Goal: Transaction & Acquisition: Purchase product/service

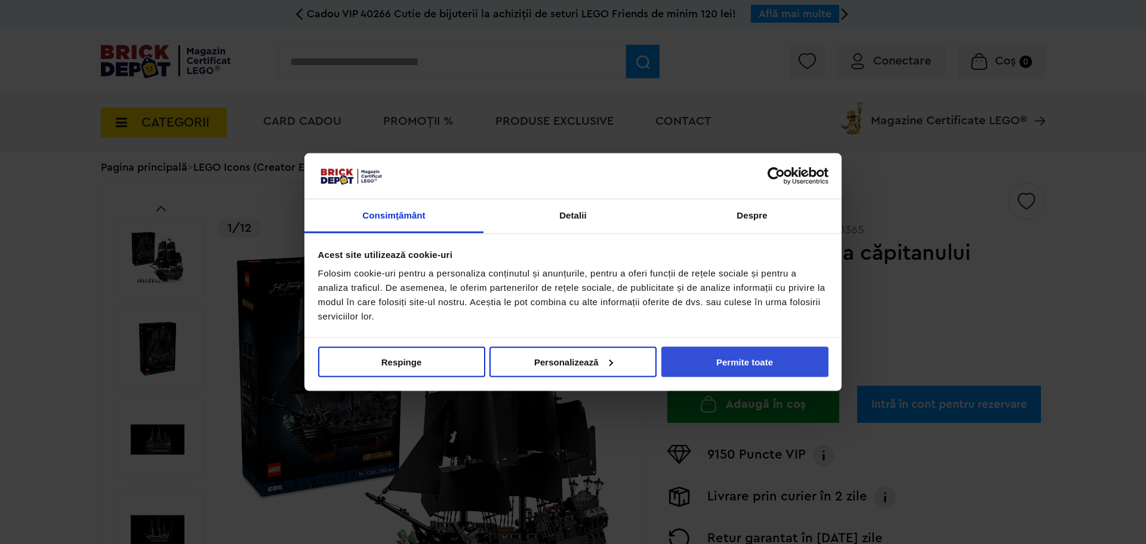
click at [728, 362] on button "Permite toate" at bounding box center [744, 361] width 167 height 30
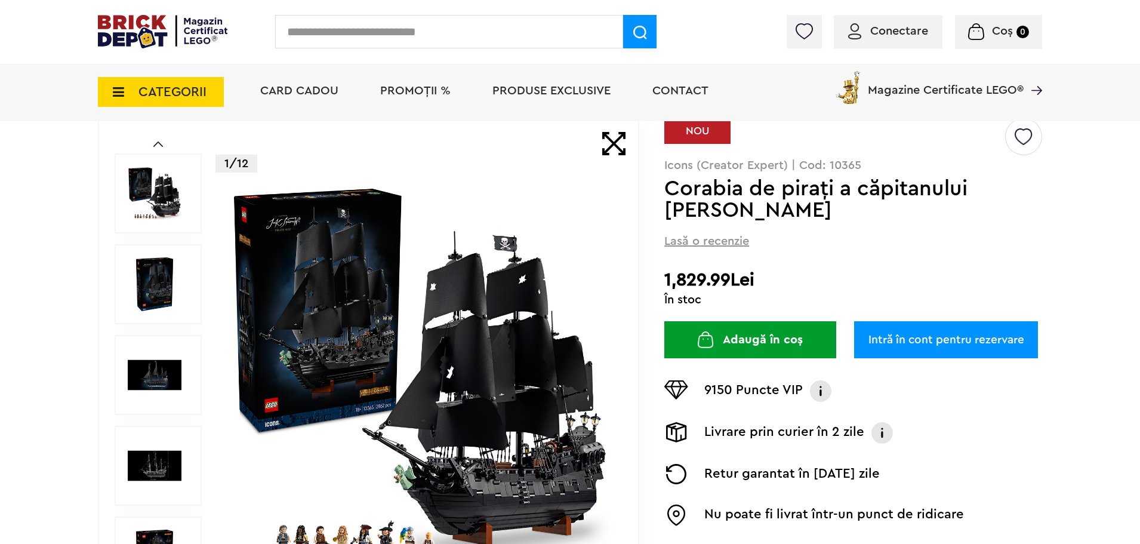
scroll to position [179, 0]
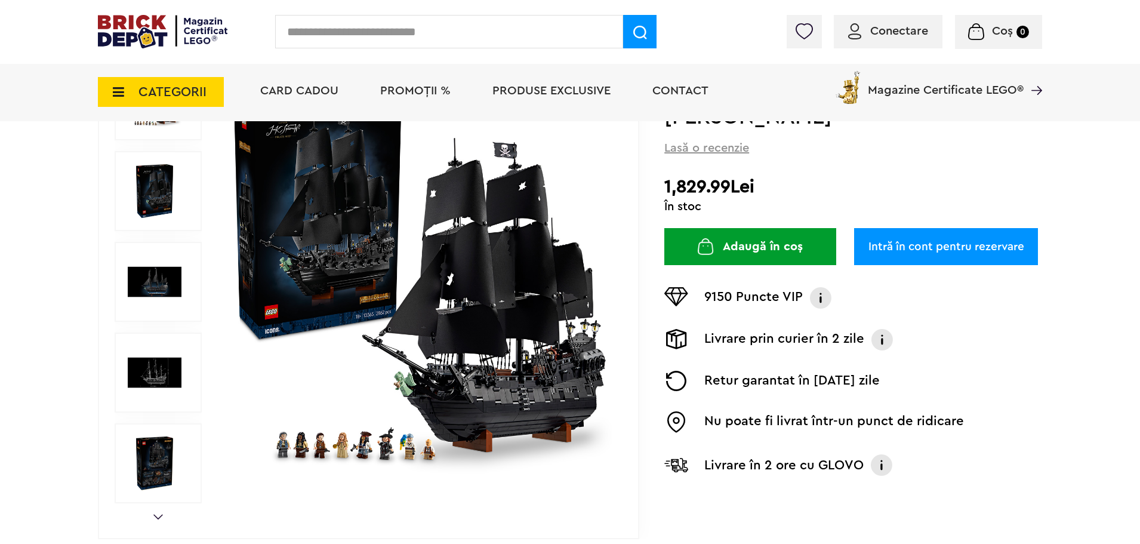
click at [518, 392] on img at bounding box center [420, 282] width 384 height 384
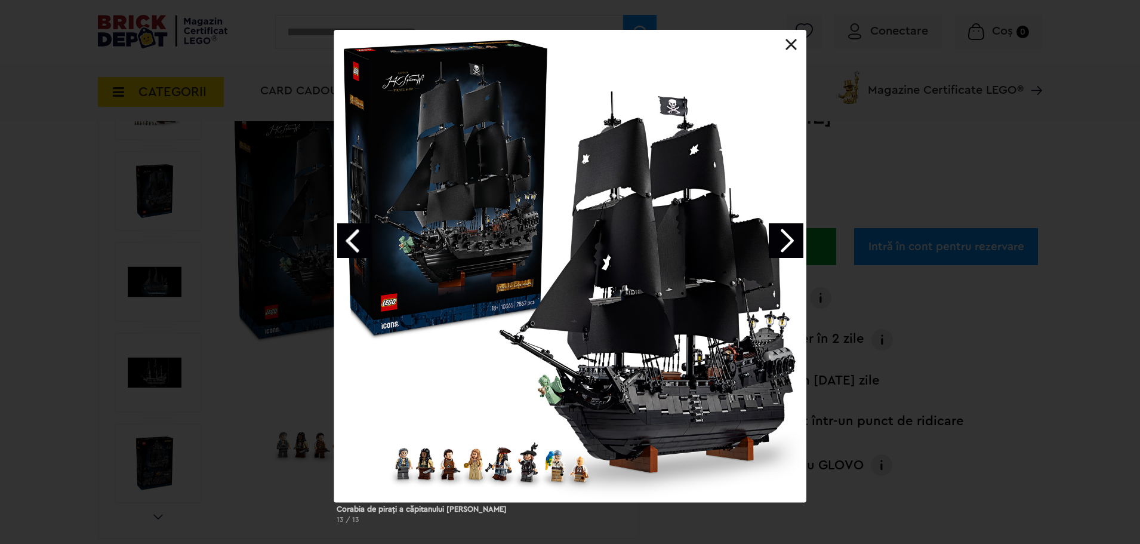
click at [785, 236] on link "Next image" at bounding box center [786, 240] width 35 height 35
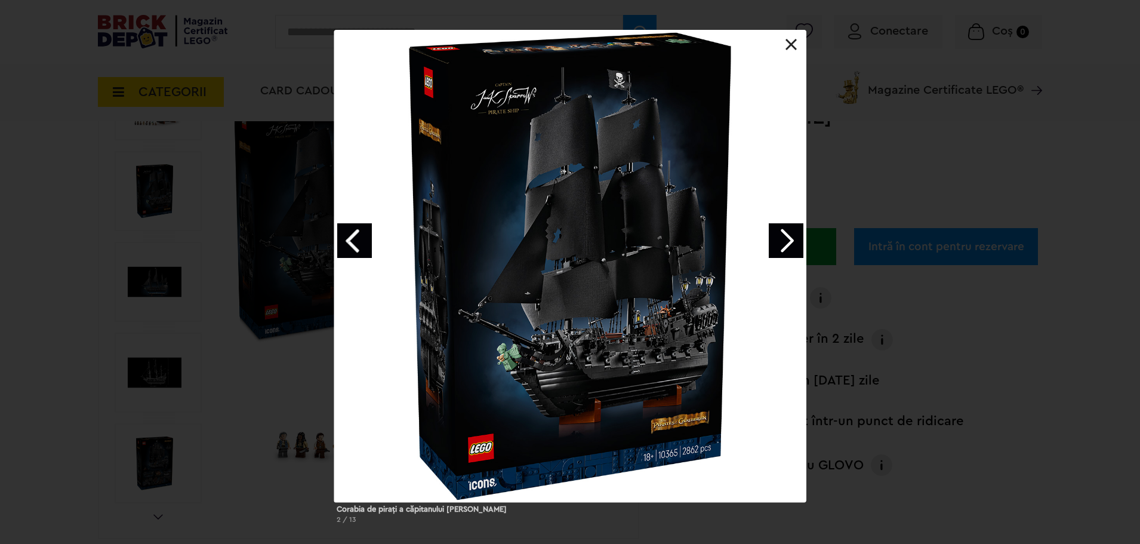
click at [785, 236] on link "Next image" at bounding box center [786, 240] width 35 height 35
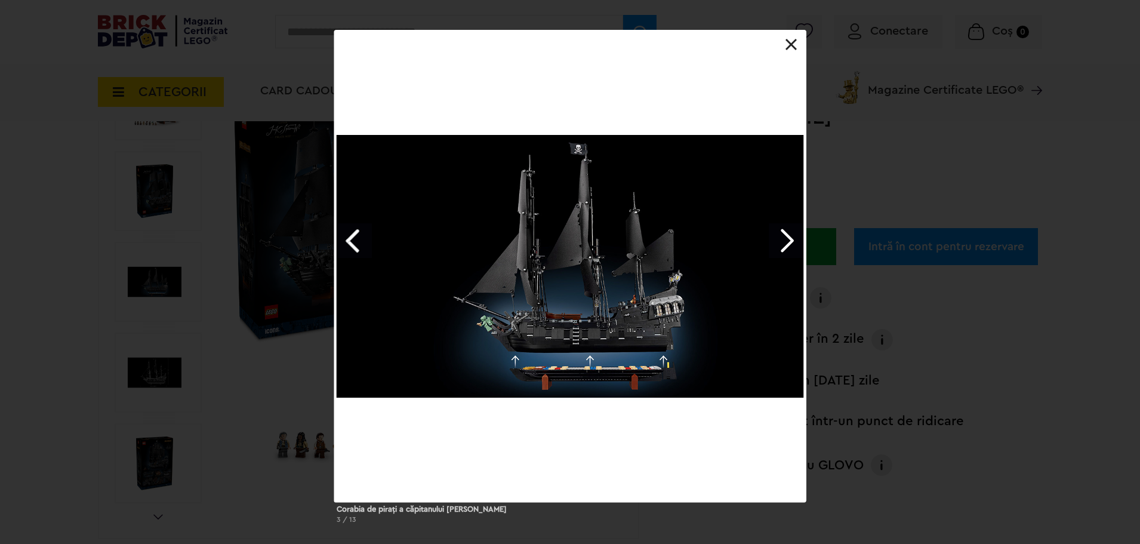
click at [787, 232] on link "Next image" at bounding box center [786, 240] width 35 height 35
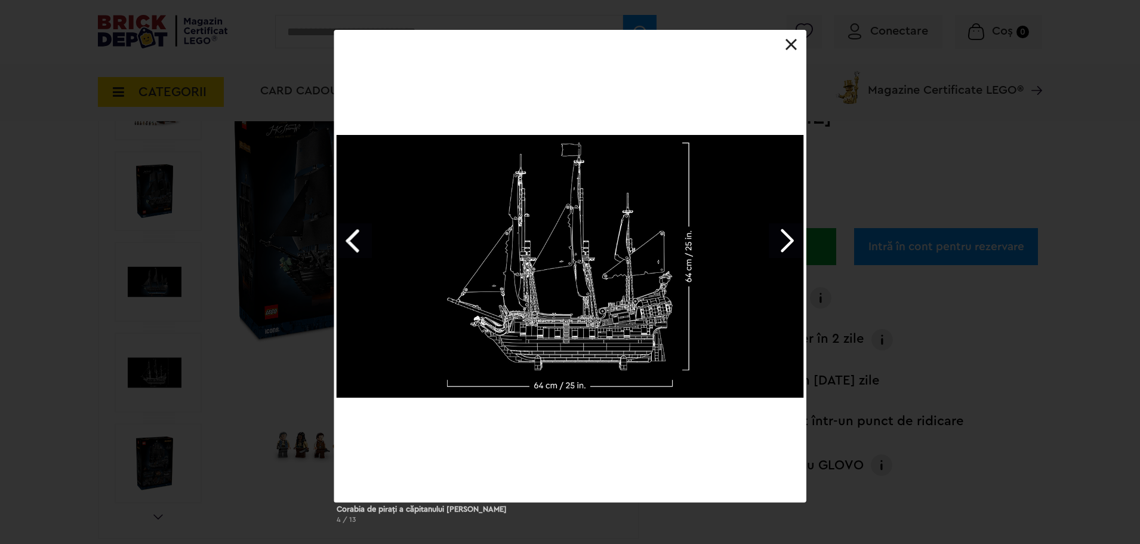
click at [787, 232] on link "Next image" at bounding box center [786, 240] width 35 height 35
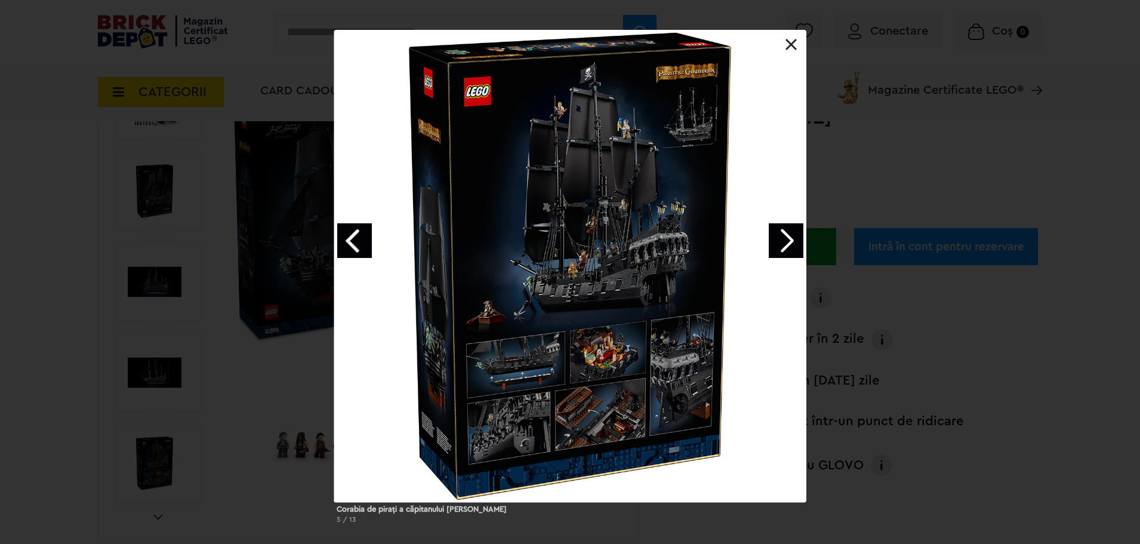
click at [859, 195] on div "Corabia de piraţi a căpitanului [PERSON_NAME] 5 / 13" at bounding box center [570, 281] width 1140 height 503
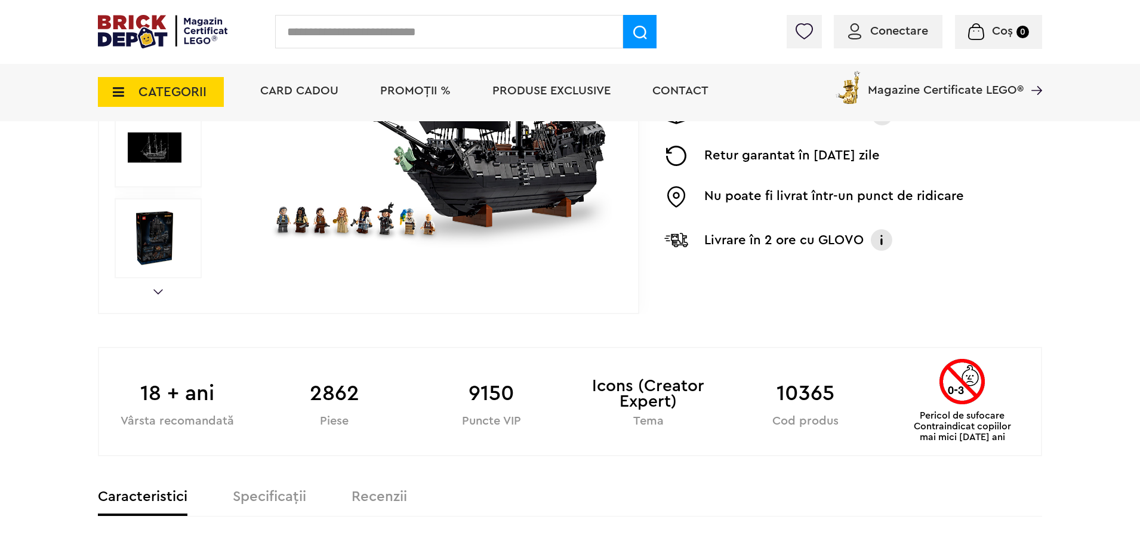
scroll to position [597, 0]
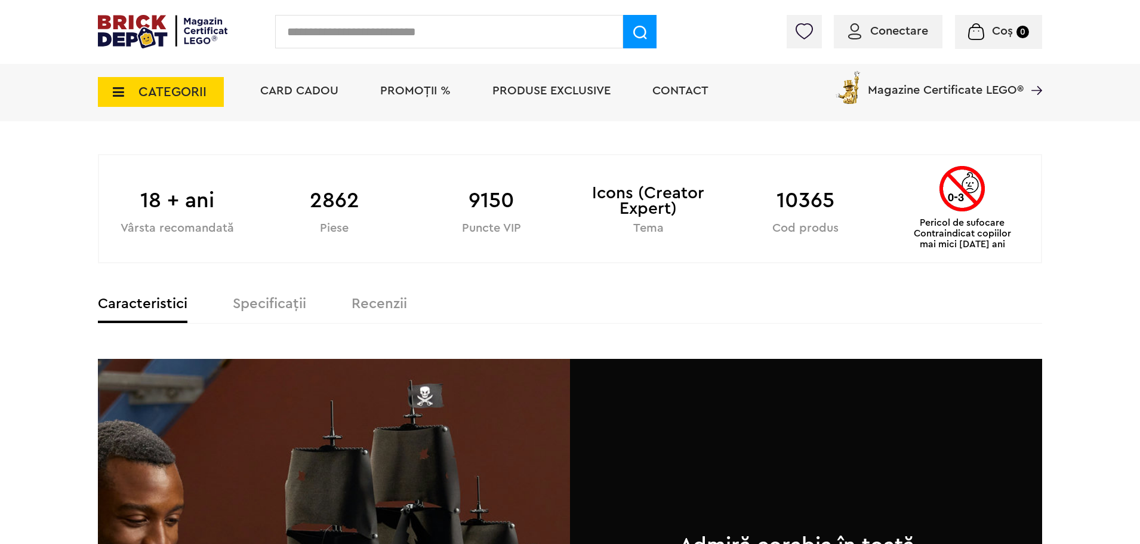
drag, startPoint x: 291, startPoint y: 203, endPoint x: 401, endPoint y: 231, distance: 113.9
click at [352, 209] on b "2862" at bounding box center [334, 200] width 157 height 32
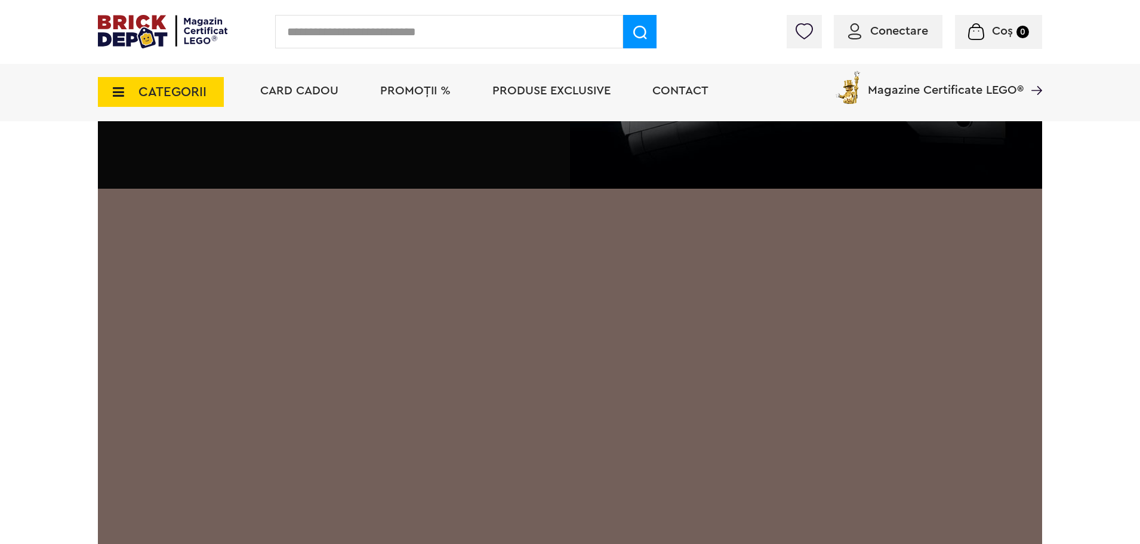
scroll to position [2328, 0]
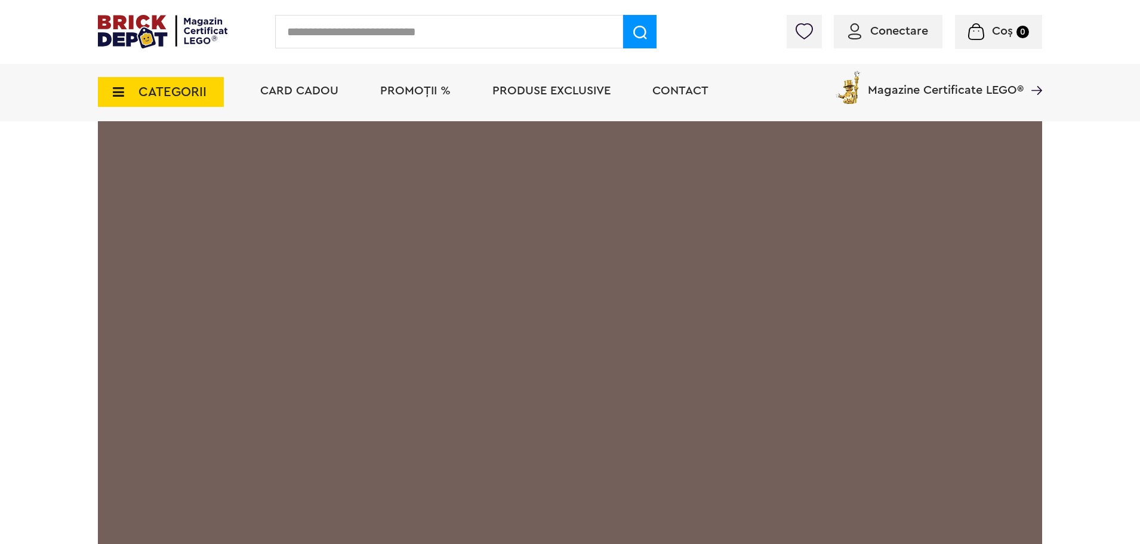
drag, startPoint x: 135, startPoint y: 371, endPoint x: 143, endPoint y: 371, distance: 8.4
click at [143, 371] on div at bounding box center [570, 297] width 944 height 543
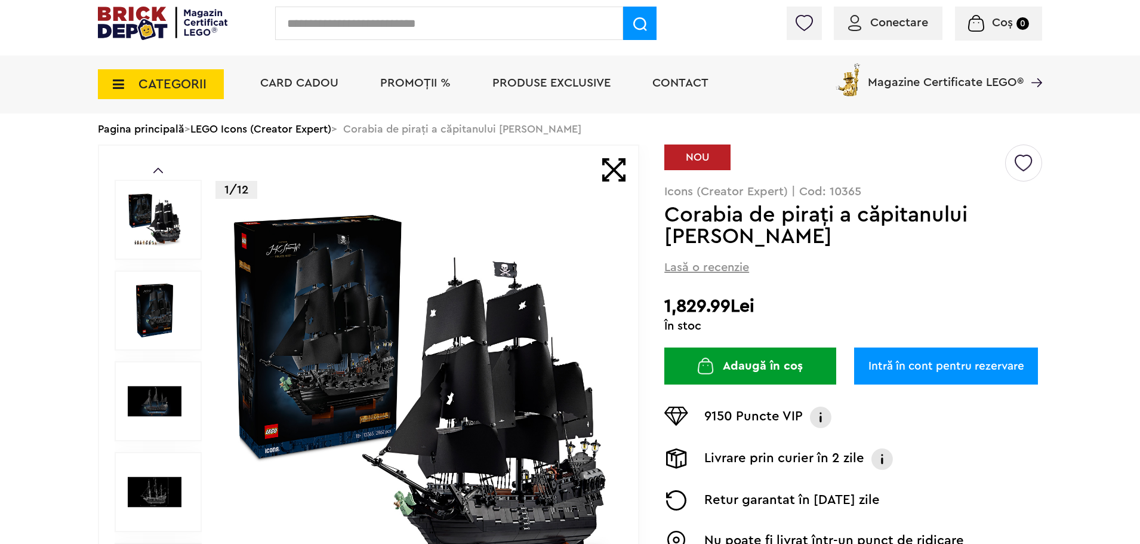
scroll to position [60, 0]
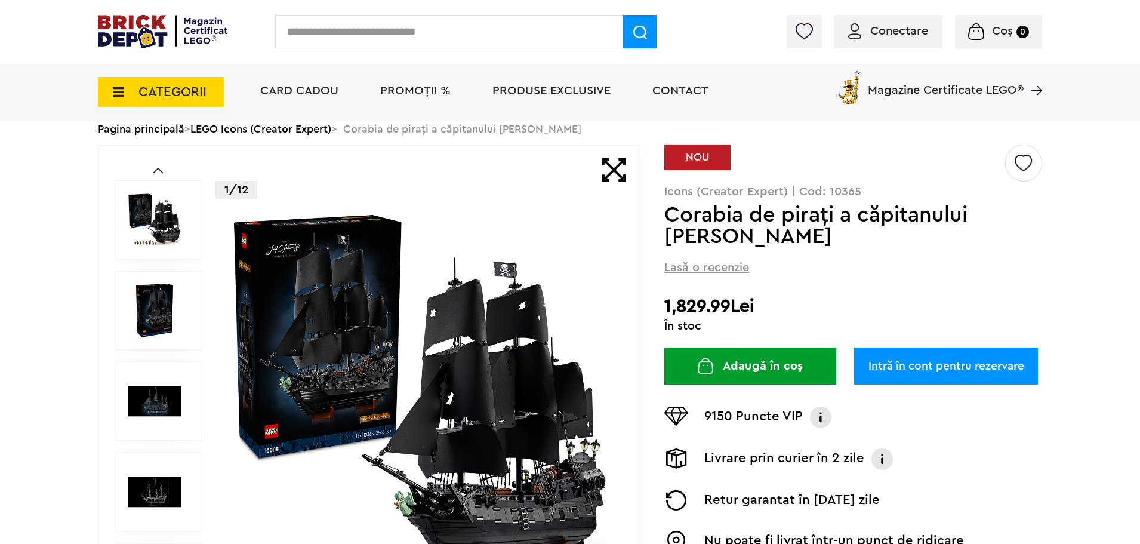
click at [523, 365] on img at bounding box center [420, 401] width 384 height 384
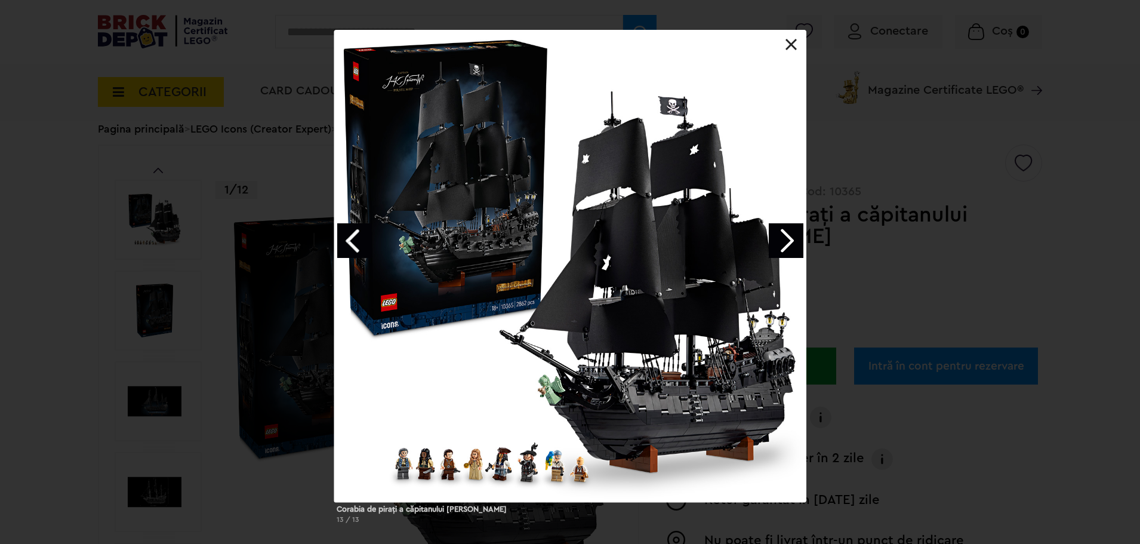
click at [878, 126] on div "Corabia de piraţi a căpitanului [PERSON_NAME] 13 / 13" at bounding box center [570, 281] width 1140 height 503
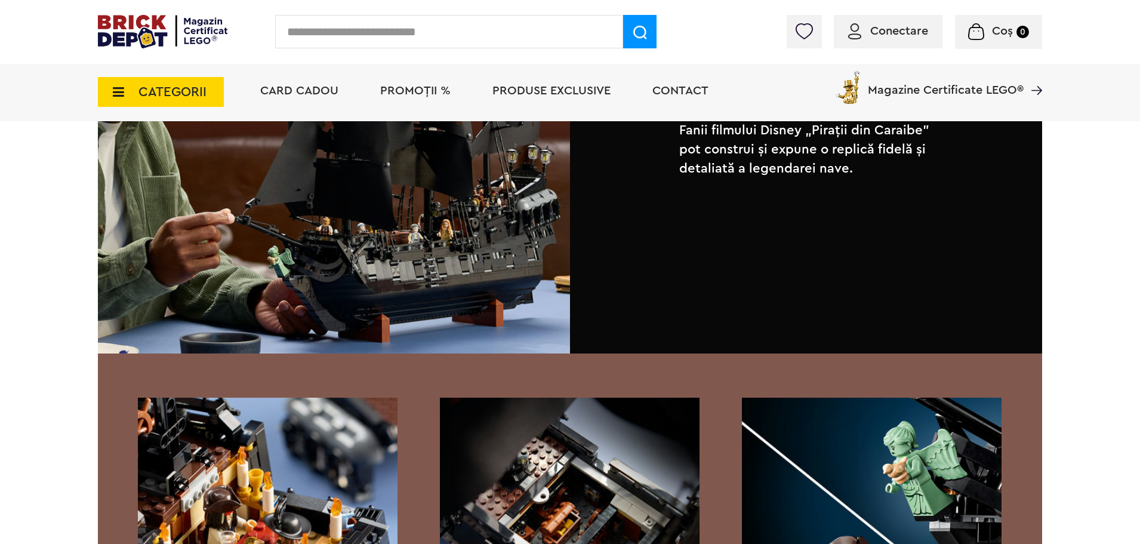
scroll to position [1313, 0]
